Goal: Transaction & Acquisition: Purchase product/service

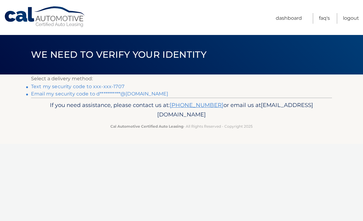
click at [119, 85] on link "Text my security code to xxx-xxx-1707" at bounding box center [77, 87] width 93 height 6
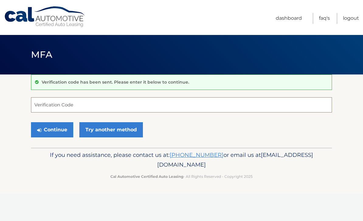
click at [100, 102] on input "Verification Code" at bounding box center [181, 104] width 301 height 15
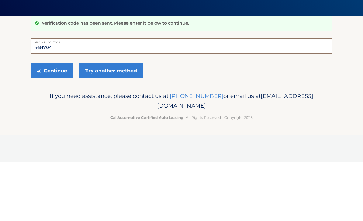
type input "468704"
click at [56, 122] on button "Continue" at bounding box center [52, 129] width 42 height 15
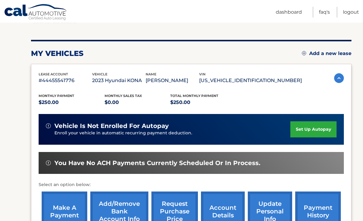
scroll to position [62, 0]
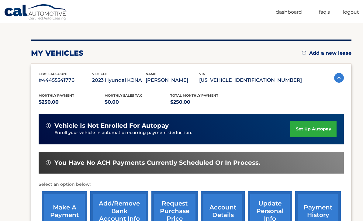
click at [226, 206] on link "account details" at bounding box center [223, 211] width 44 height 40
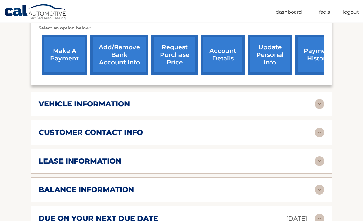
scroll to position [300, 0]
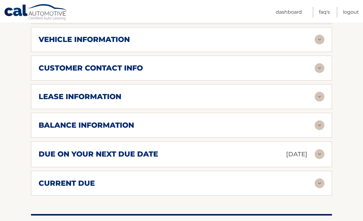
click at [318, 92] on img at bounding box center [320, 97] width 10 height 10
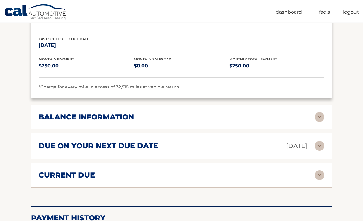
scroll to position [426, 0]
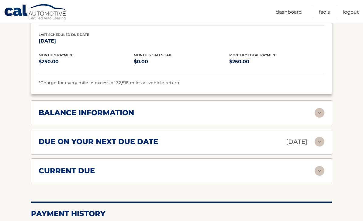
click at [319, 166] on img at bounding box center [320, 171] width 10 height 10
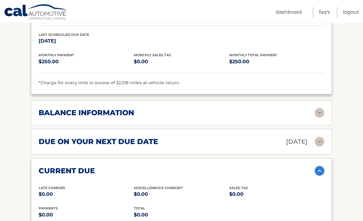
click at [320, 137] on img at bounding box center [320, 142] width 10 height 10
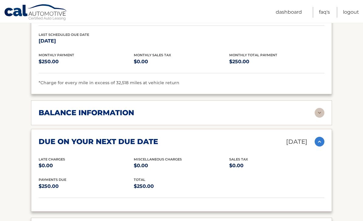
click at [323, 108] on img at bounding box center [320, 113] width 10 height 10
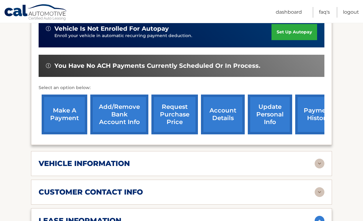
scroll to position [175, 0]
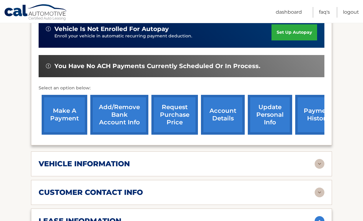
click at [67, 112] on link "make a payment" at bounding box center [65, 115] width 46 height 40
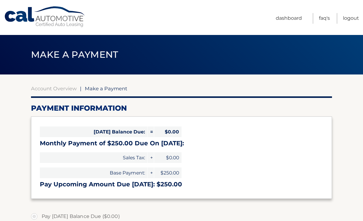
select select "ZmIxOWU5NjQtYzQ5ZC00NGM4LTk0NmUtMDg0OTgzOTdkYzgz"
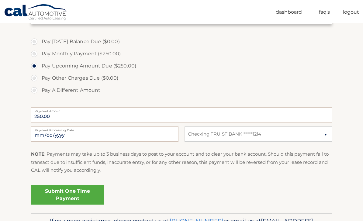
scroll to position [192, 0]
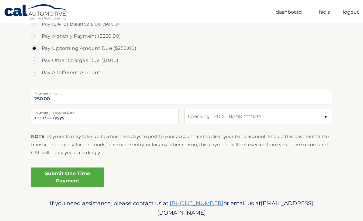
click at [71, 176] on link "Submit One Time Payment" at bounding box center [67, 177] width 73 height 19
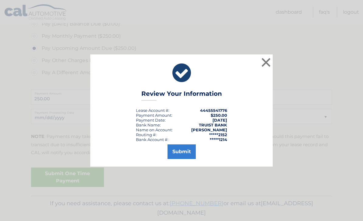
click at [184, 159] on button "Submit" at bounding box center [182, 151] width 28 height 15
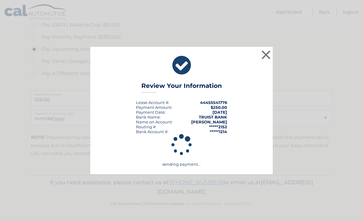
scroll to position [171, 0]
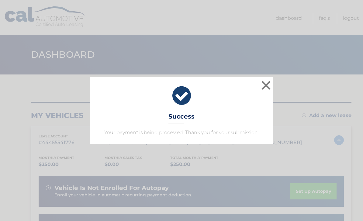
click at [265, 85] on button "×" at bounding box center [266, 85] width 12 height 12
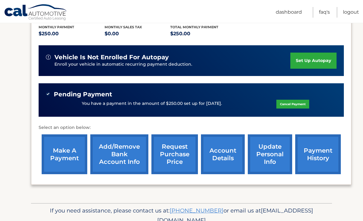
scroll to position [138, 0]
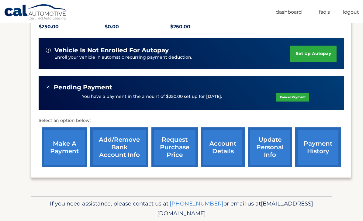
click at [351, 10] on link "Logout" at bounding box center [351, 12] width 16 height 11
